Goal: Check status: Check status

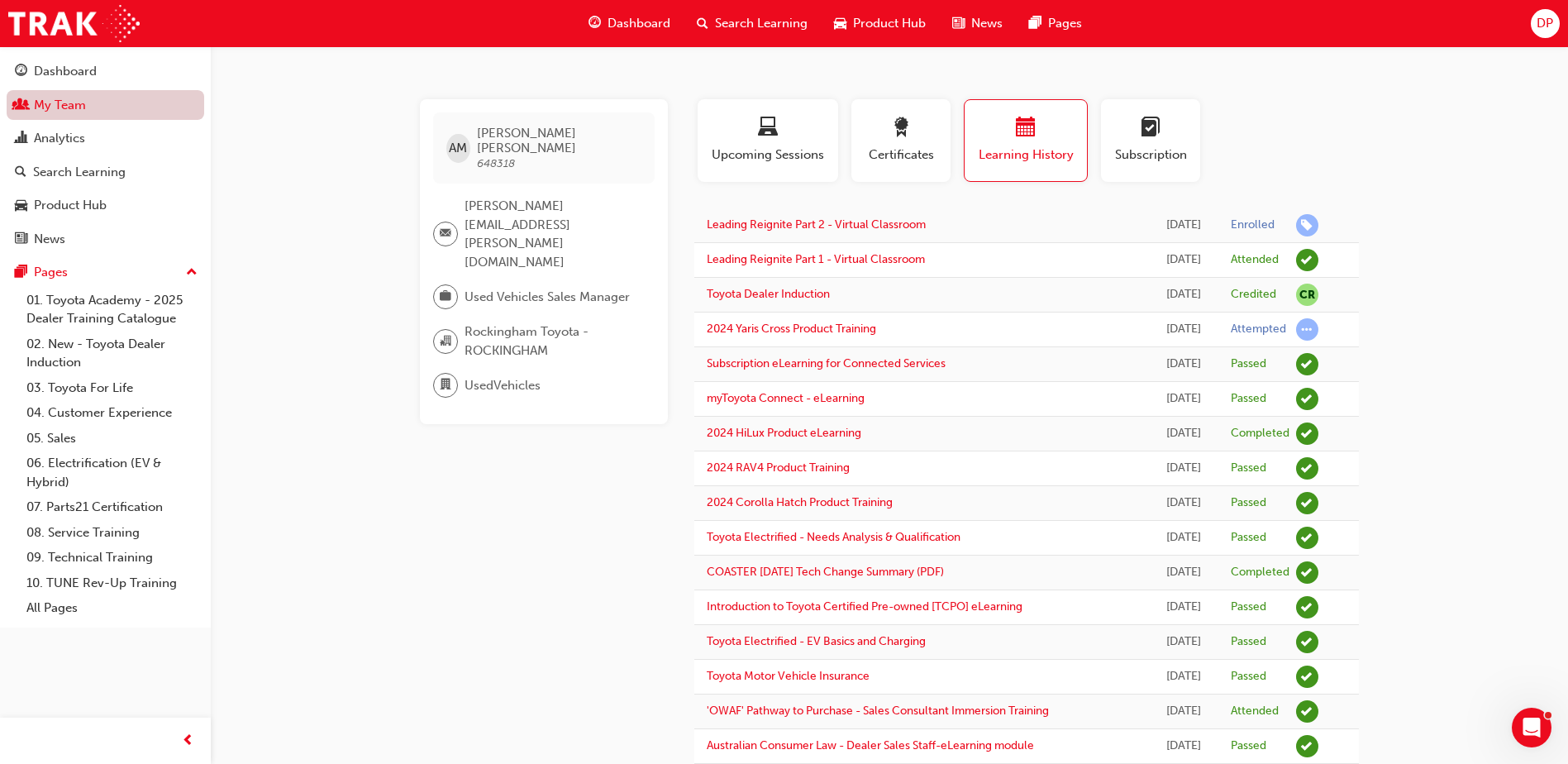
click at [67, 110] on link "My Team" at bounding box center [105, 105] width 198 height 31
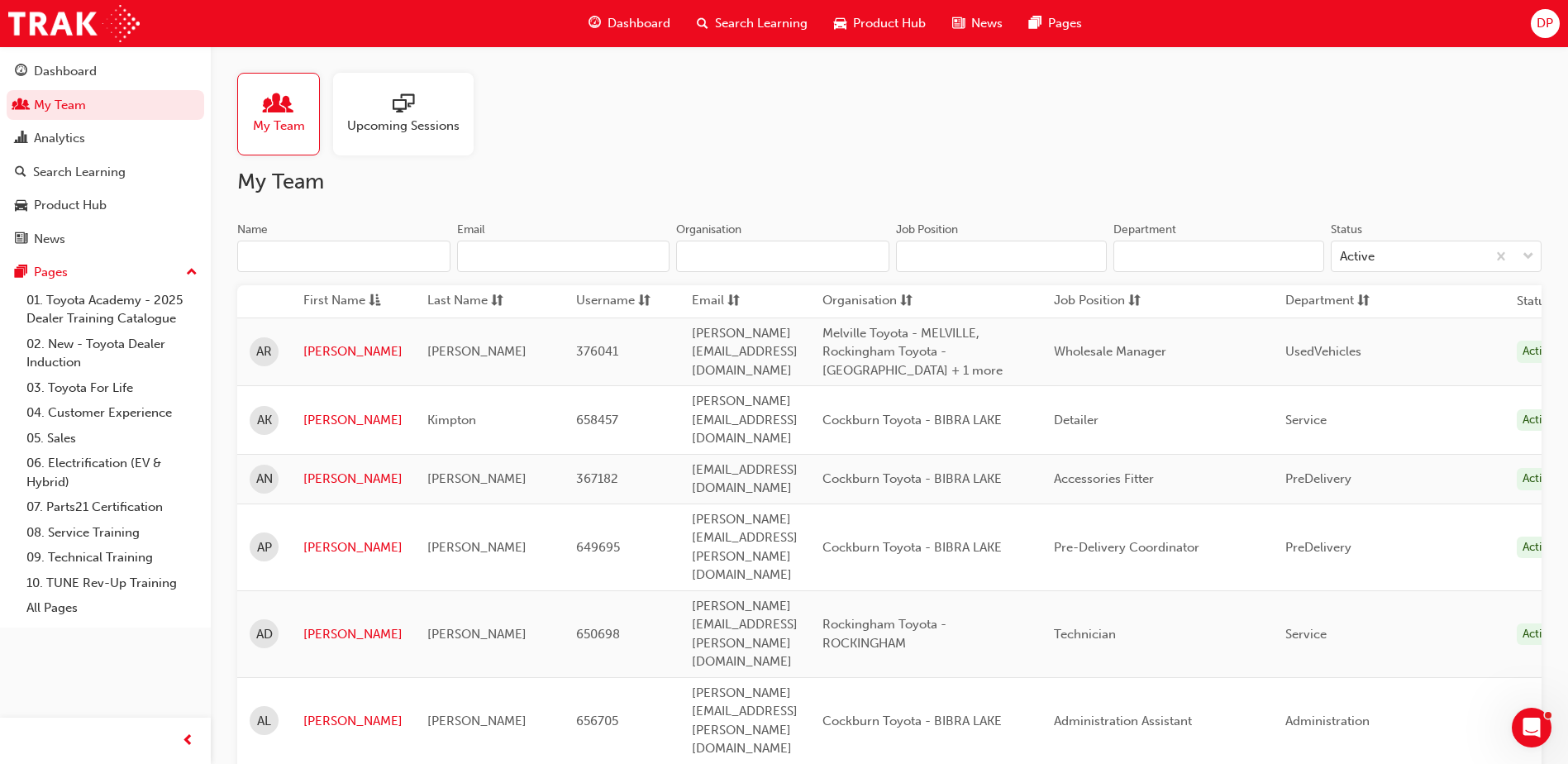
click at [272, 262] on input "Name" at bounding box center [344, 256] width 214 height 32
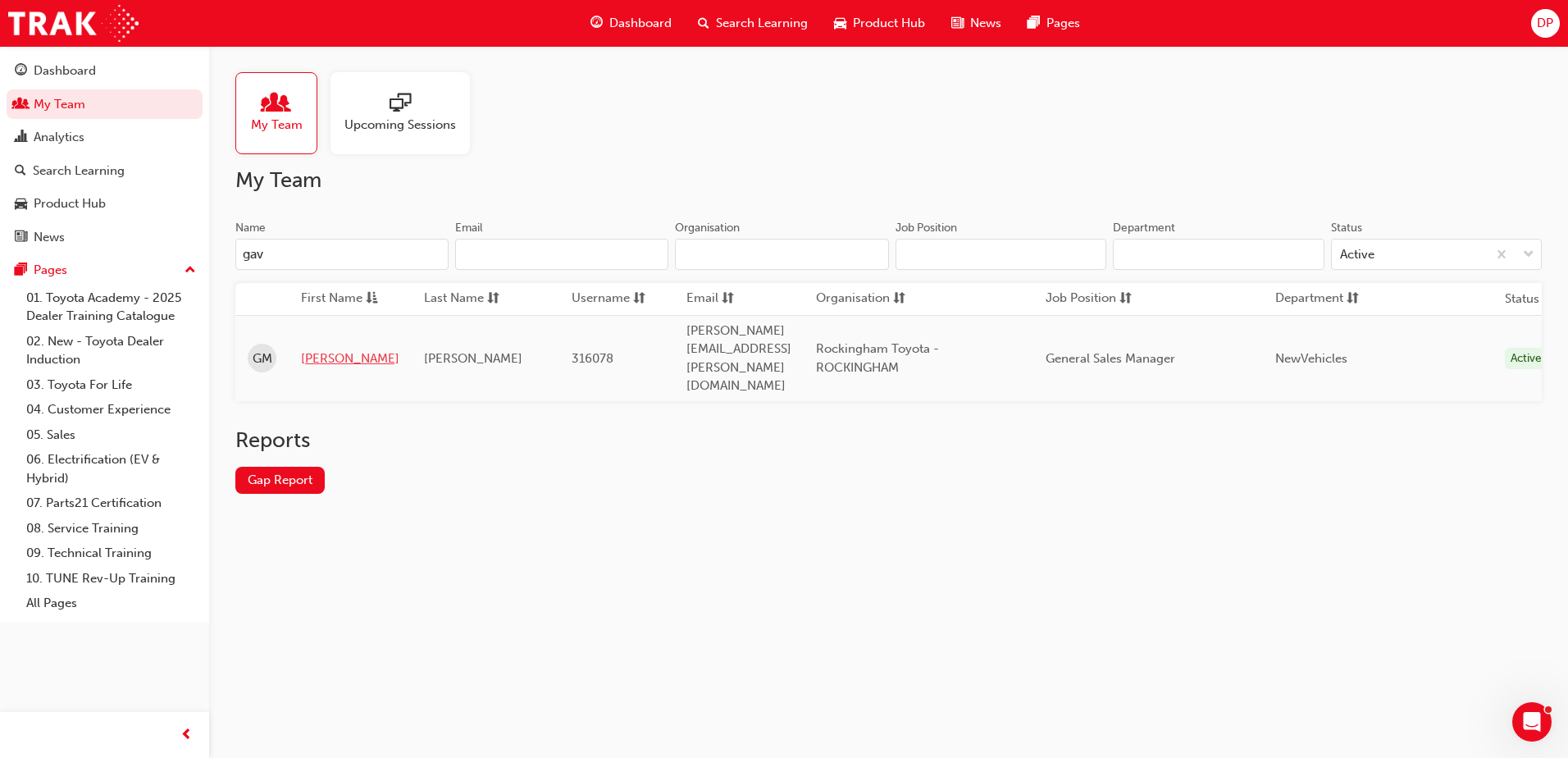
type input "gav"
click at [327, 349] on link "[PERSON_NAME]" at bounding box center [350, 358] width 98 height 19
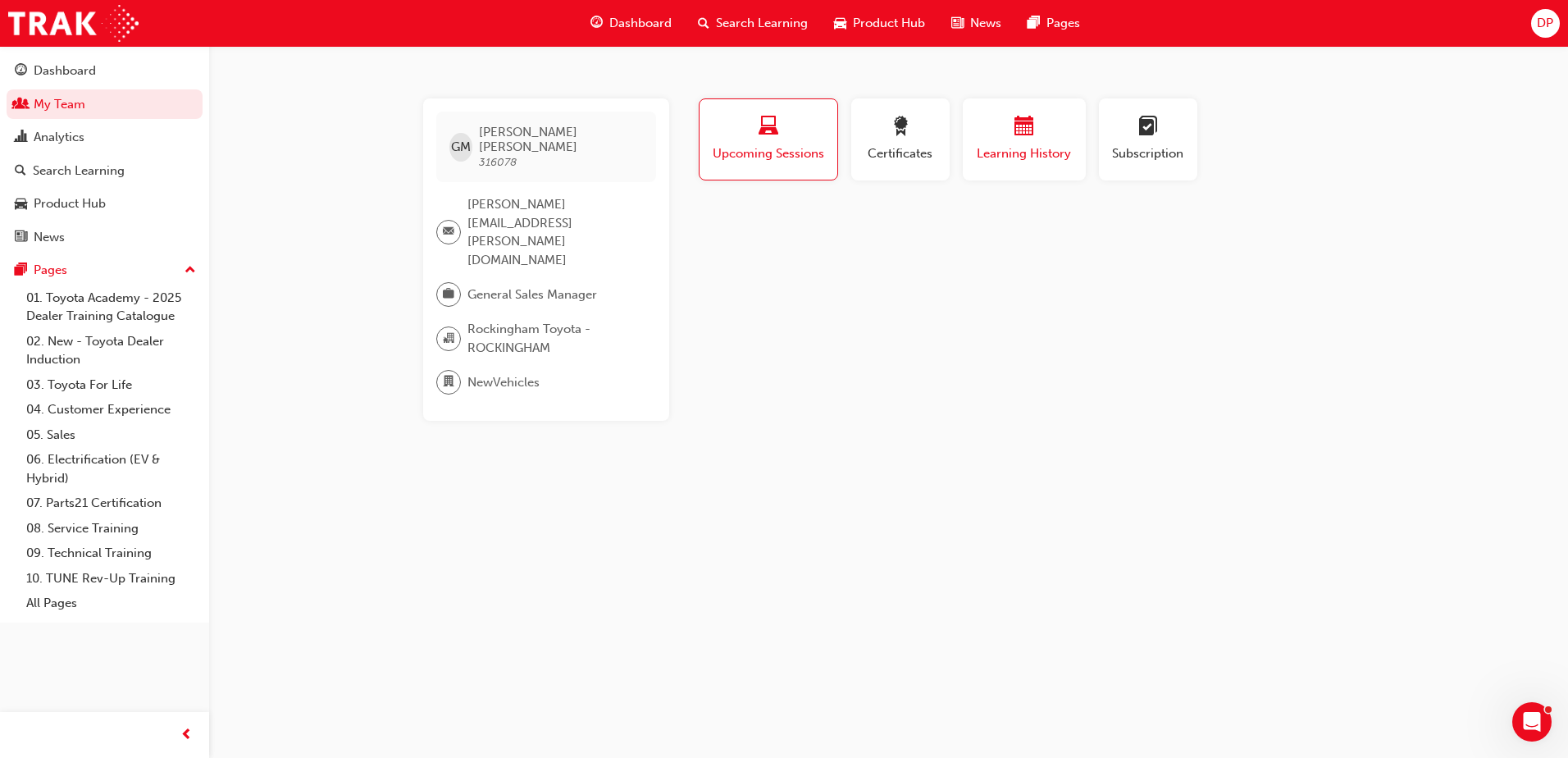
click at [1053, 142] on div "Learning History" at bounding box center [1024, 140] width 98 height 46
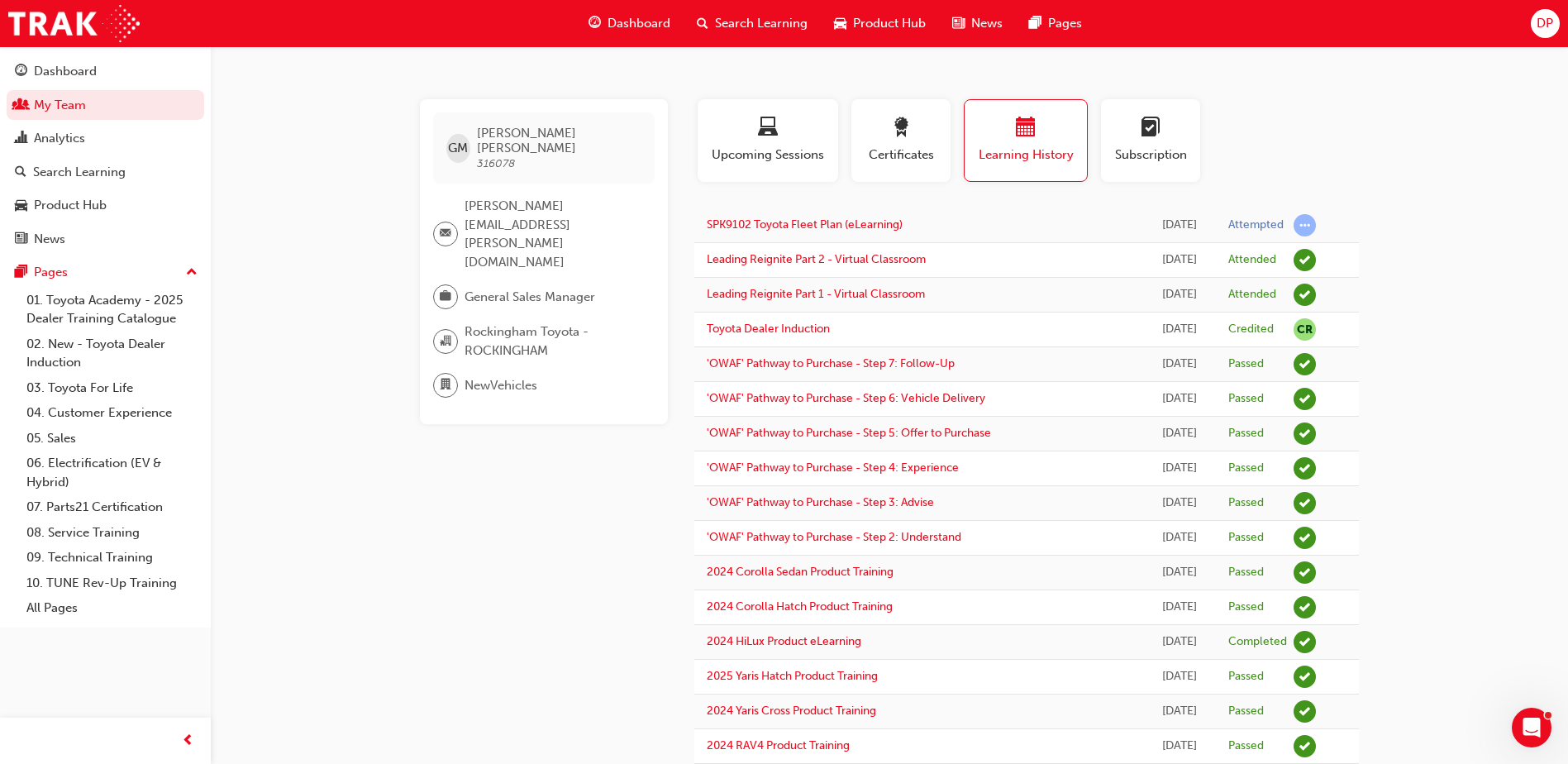
click at [1045, 143] on div "Learning History" at bounding box center [1025, 141] width 98 height 47
